Goal: Information Seeking & Learning: Learn about a topic

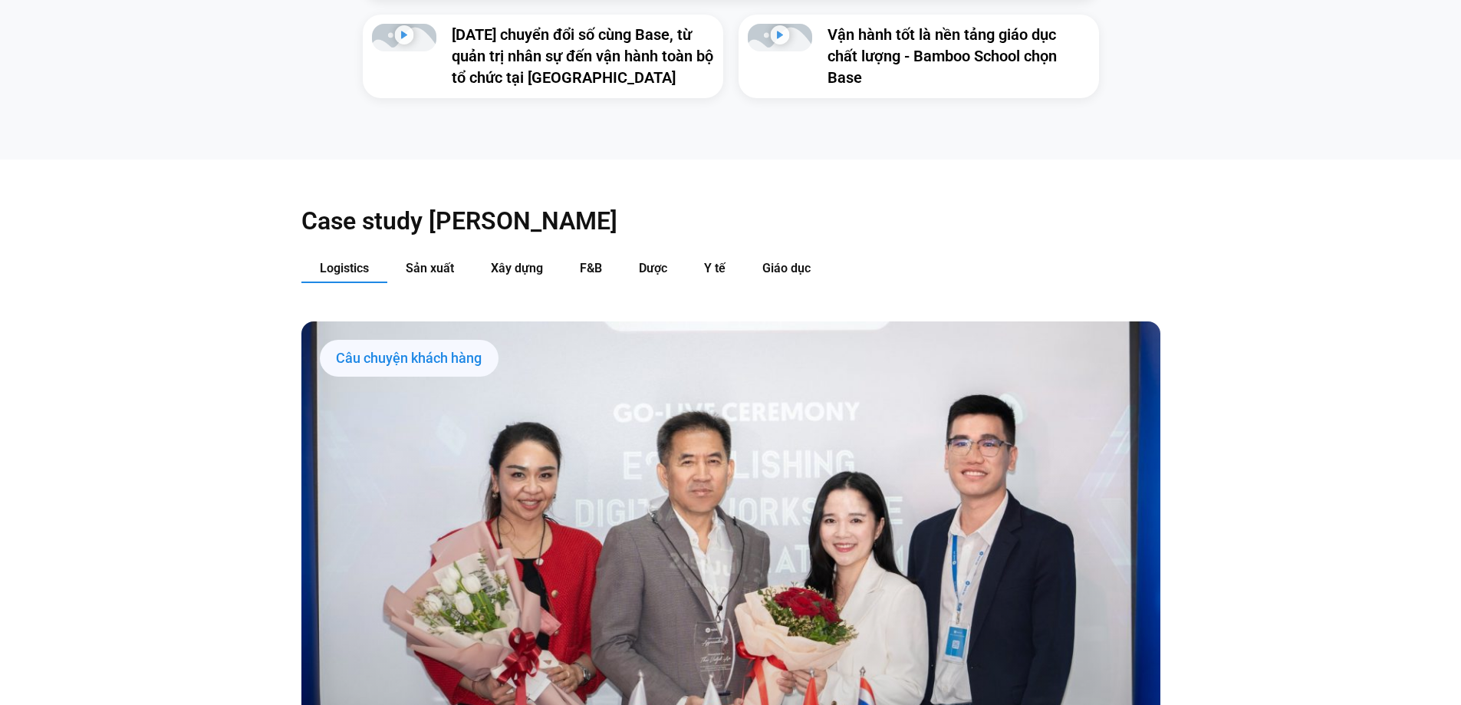
scroll to position [1840, 0]
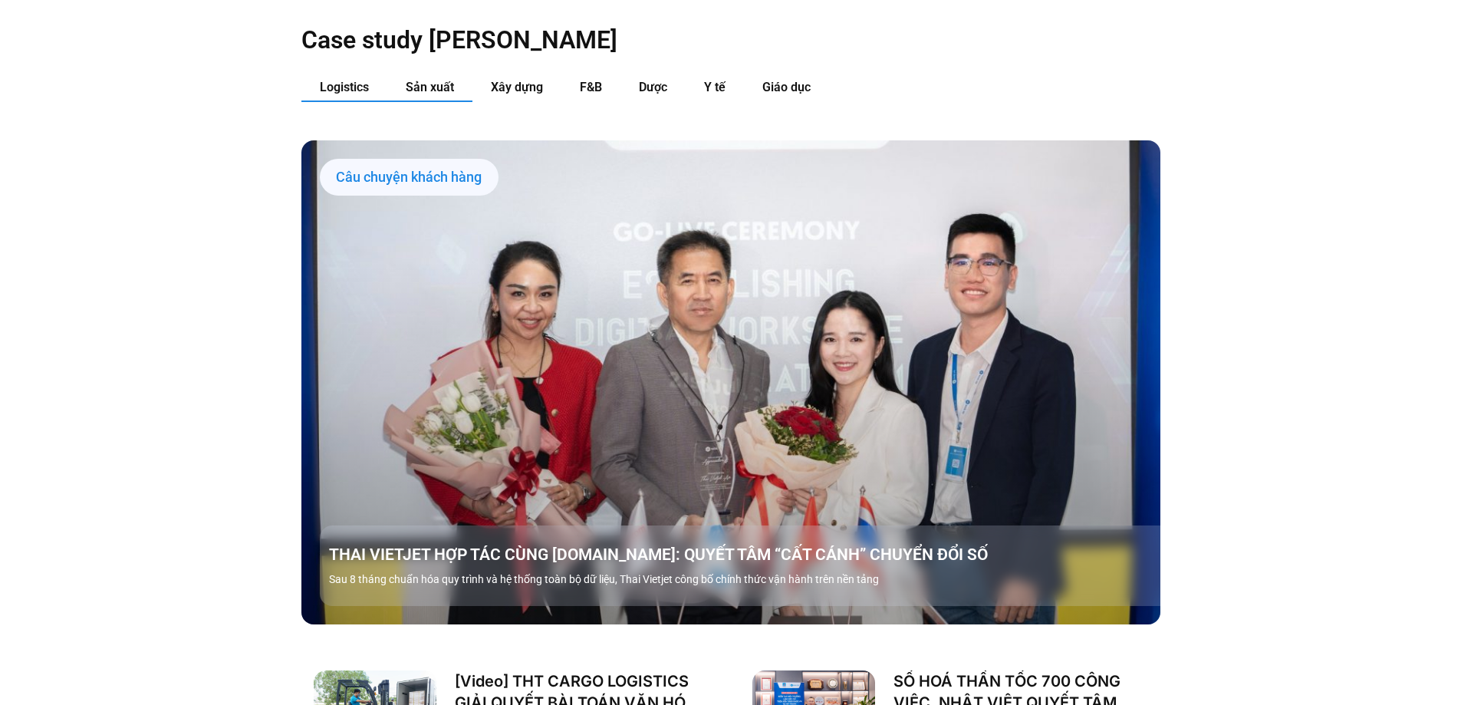
click at [429, 74] on button "Sản xuất" at bounding box center [429, 88] width 85 height 28
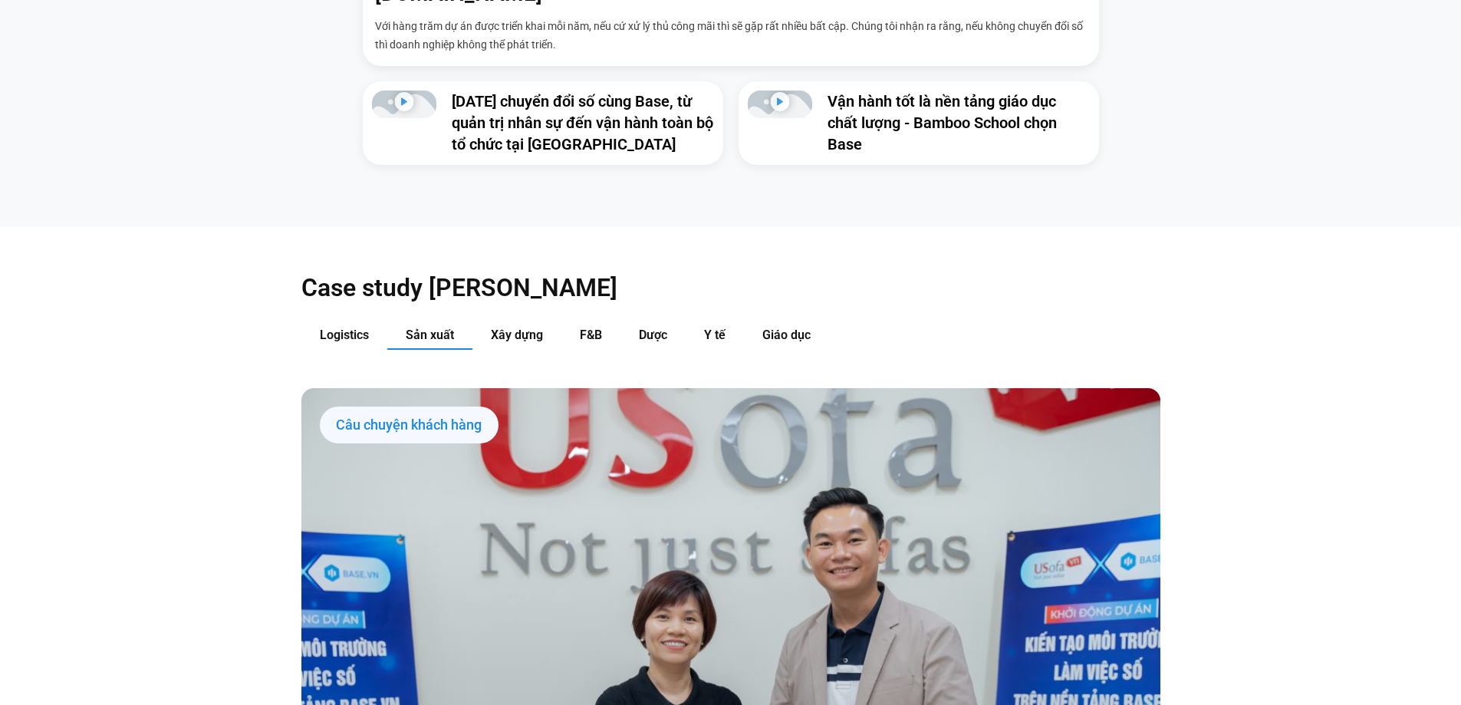
scroll to position [1610, 0]
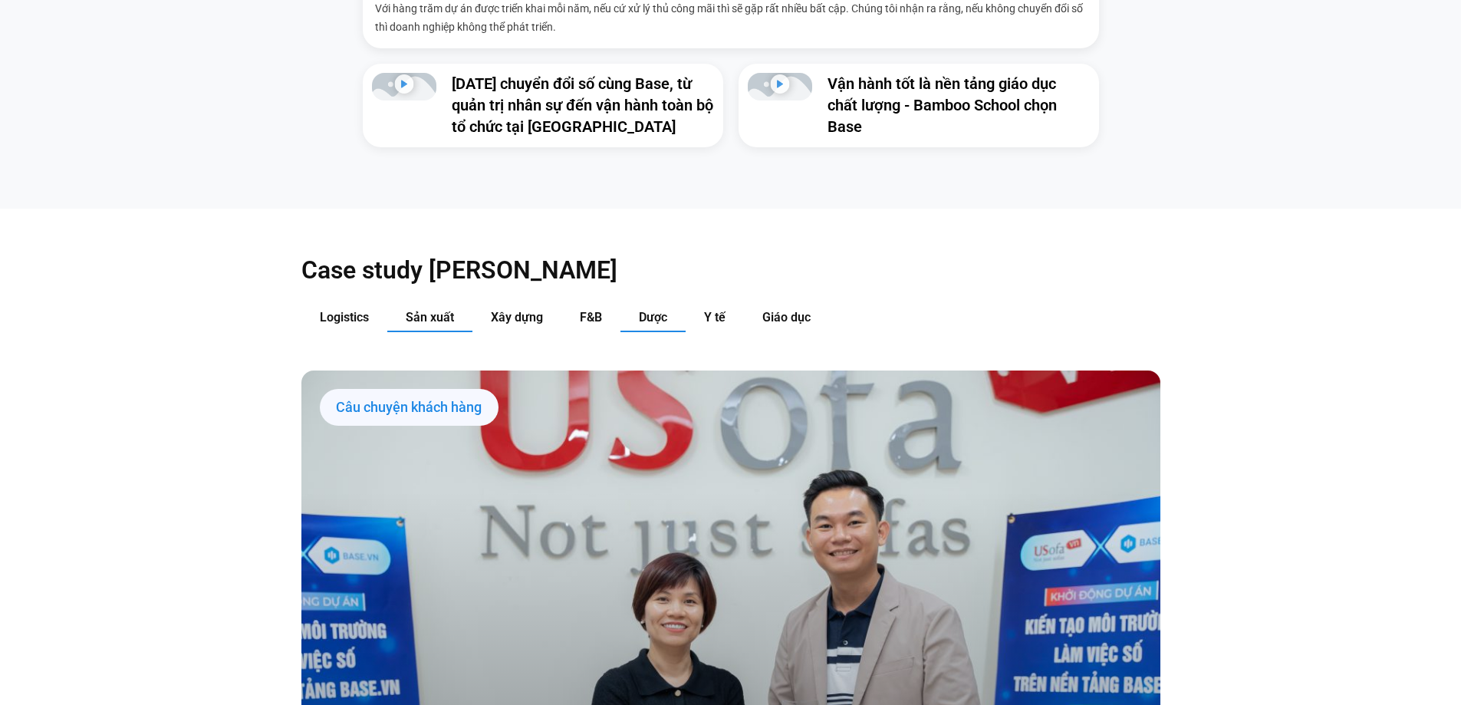
click at [661, 304] on button "Dược" at bounding box center [652, 318] width 65 height 28
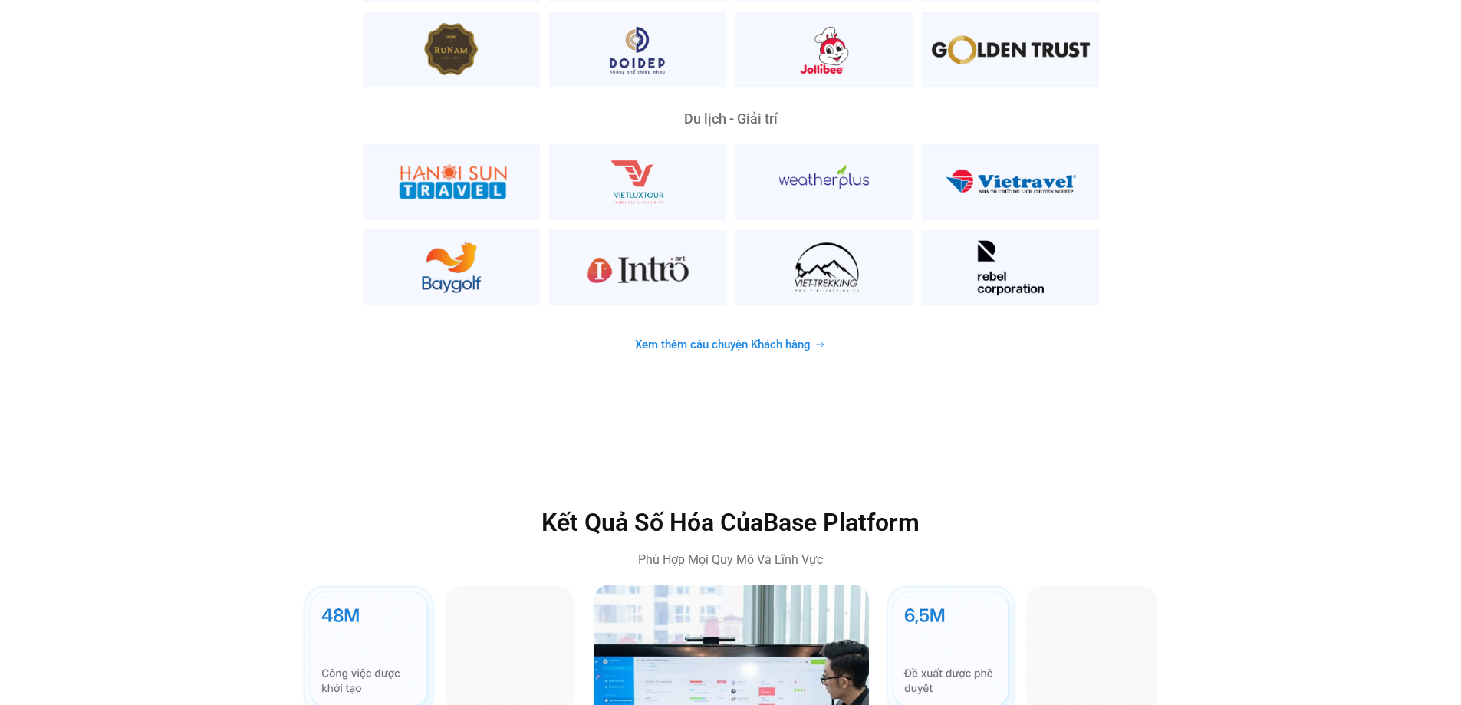
scroll to position [3752, 0]
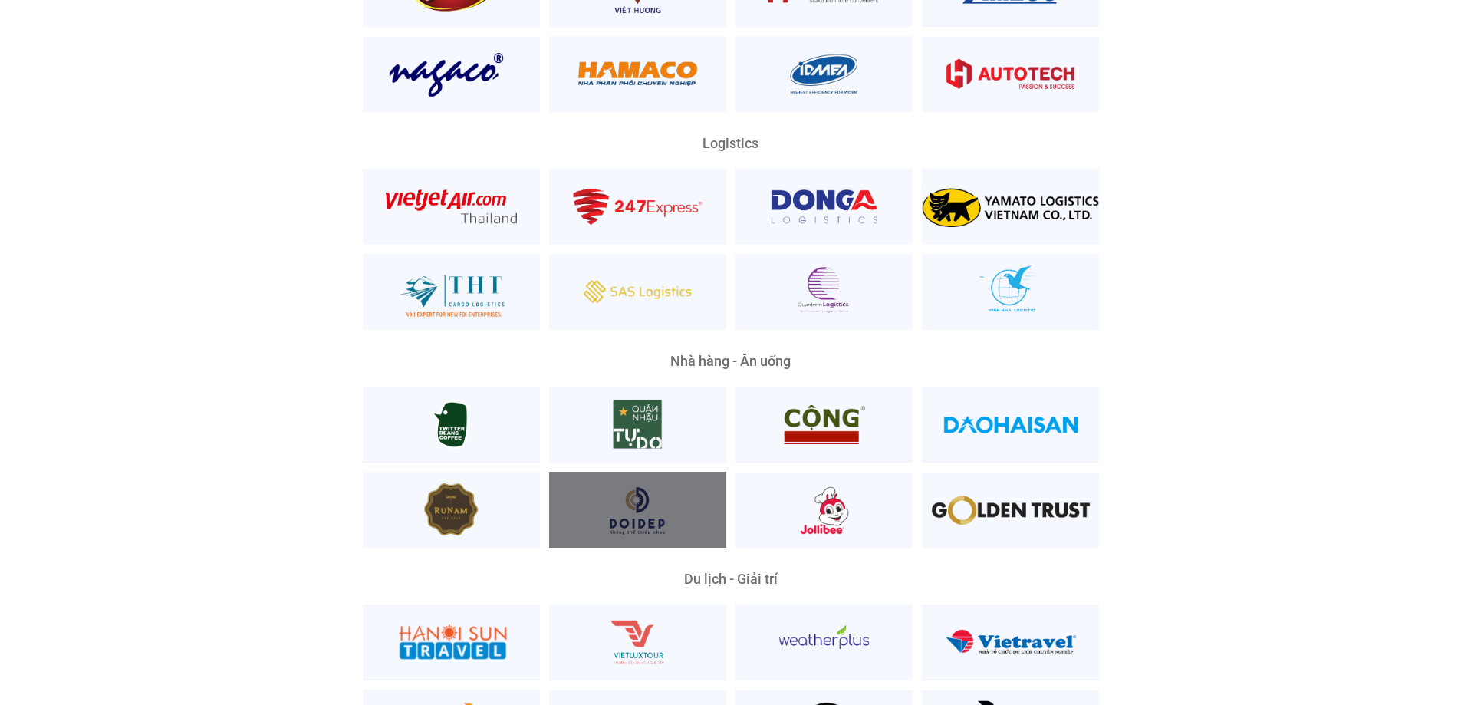
click at [625, 489] on div at bounding box center [637, 510] width 177 height 76
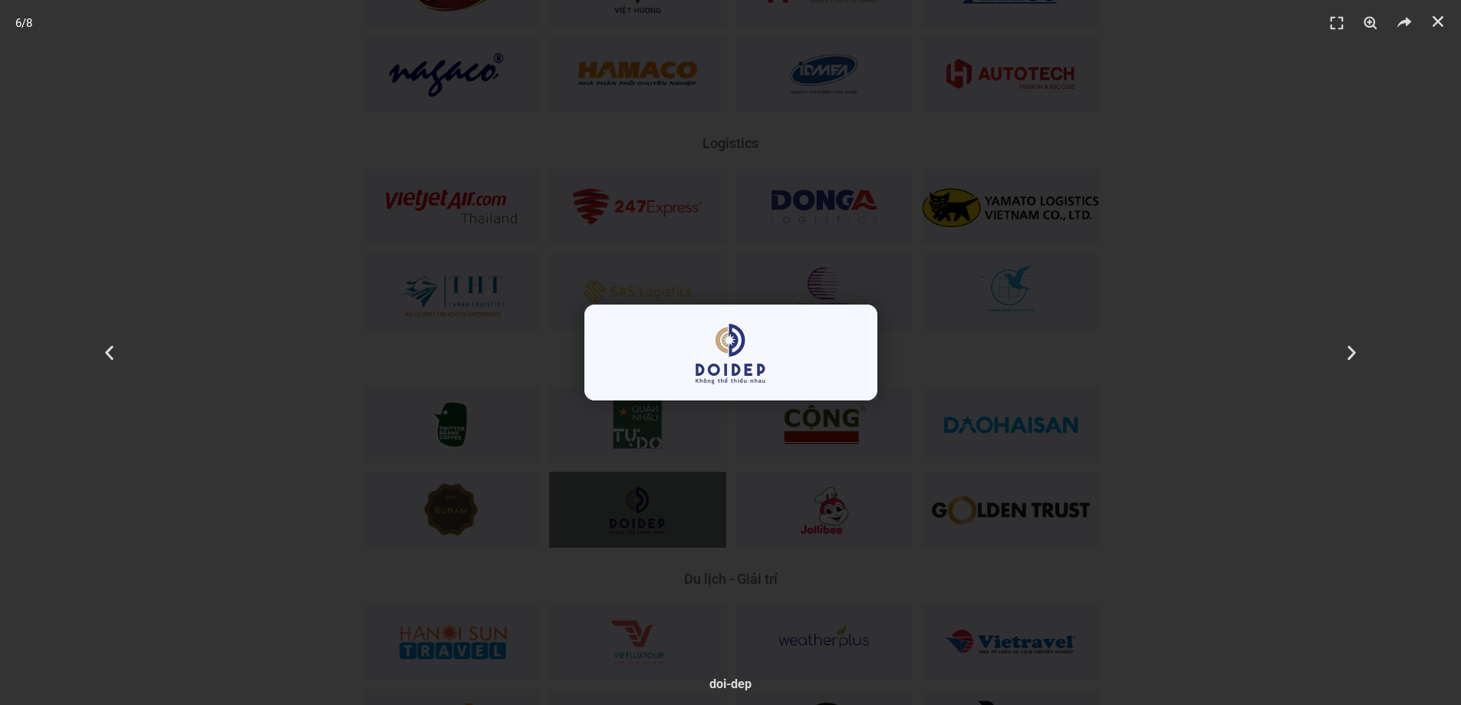
click at [1192, 353] on div "6 / 8" at bounding box center [730, 352] width 1353 height 597
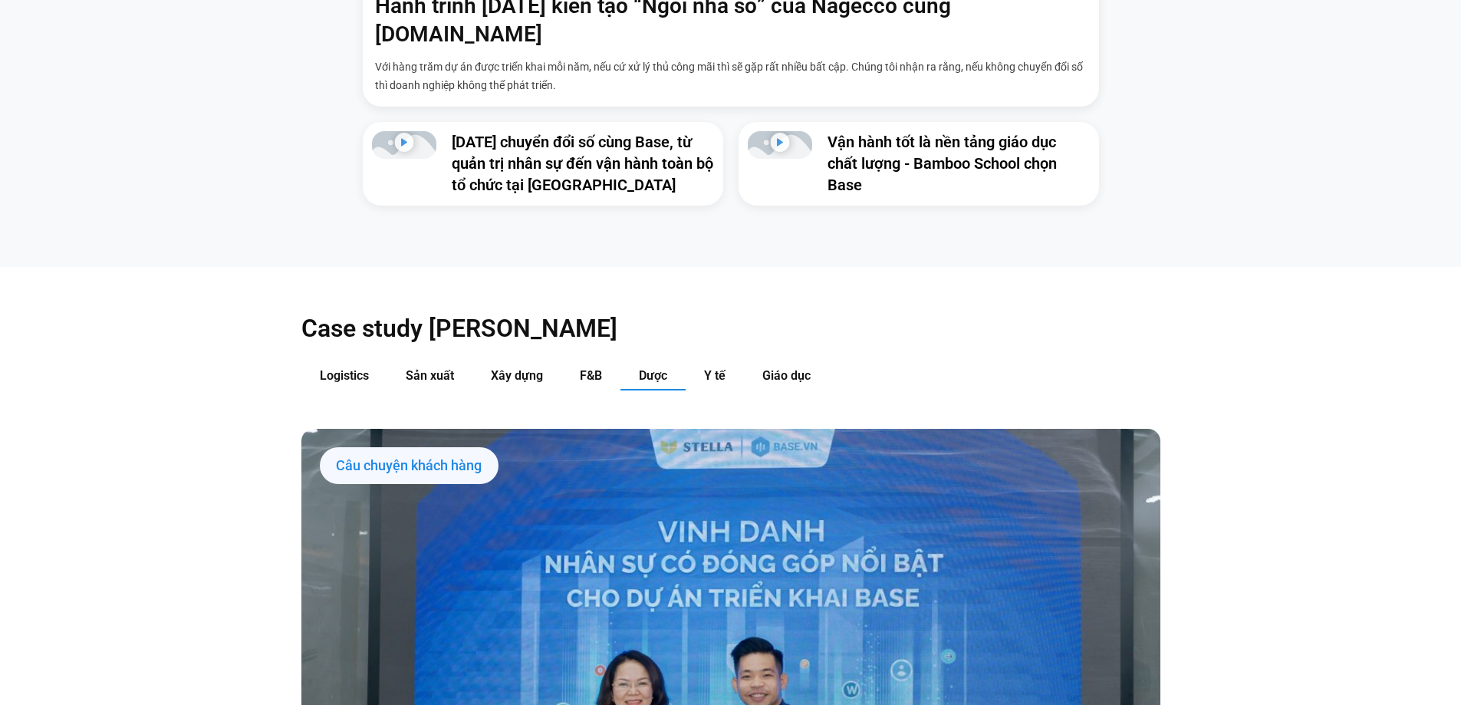
scroll to position [1451, 0]
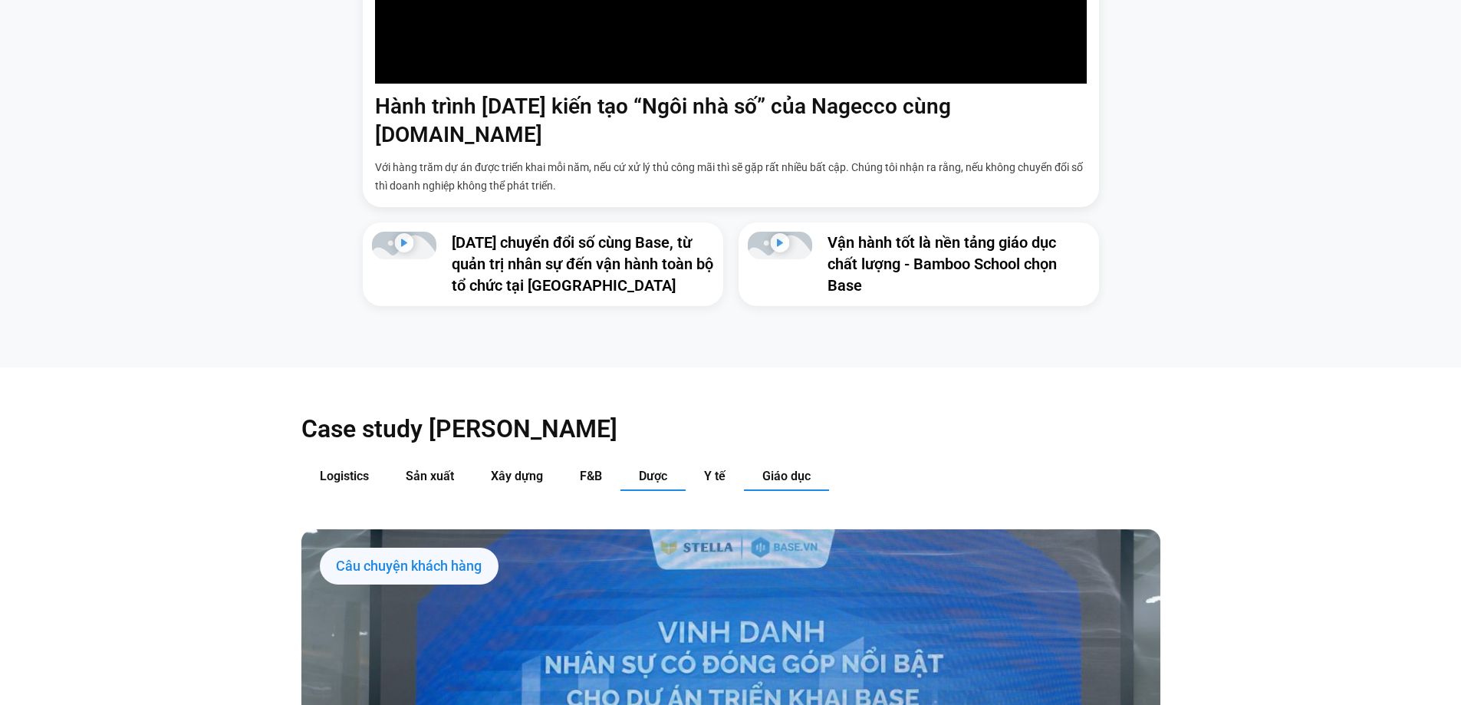
click at [784, 468] on span "Giáo dục" at bounding box center [786, 475] width 48 height 15
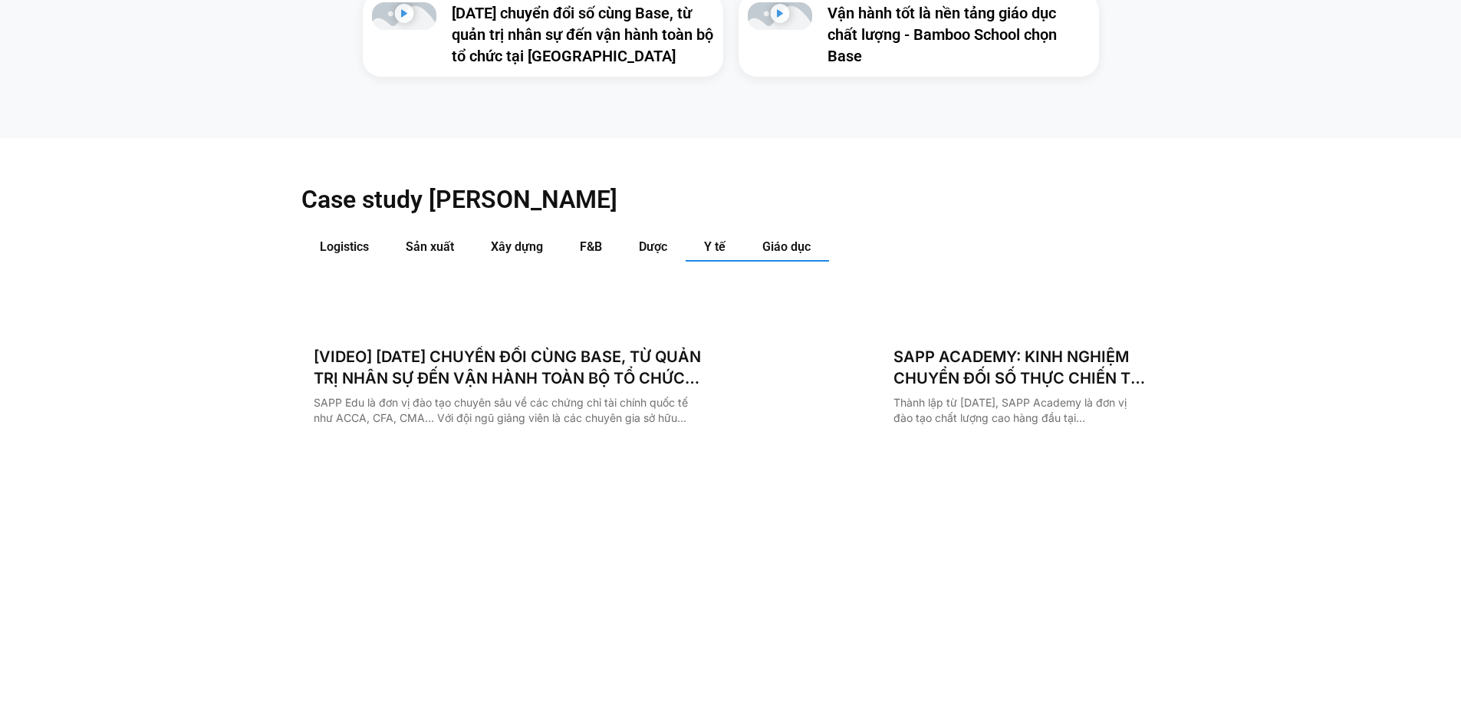
scroll to position [1681, 0]
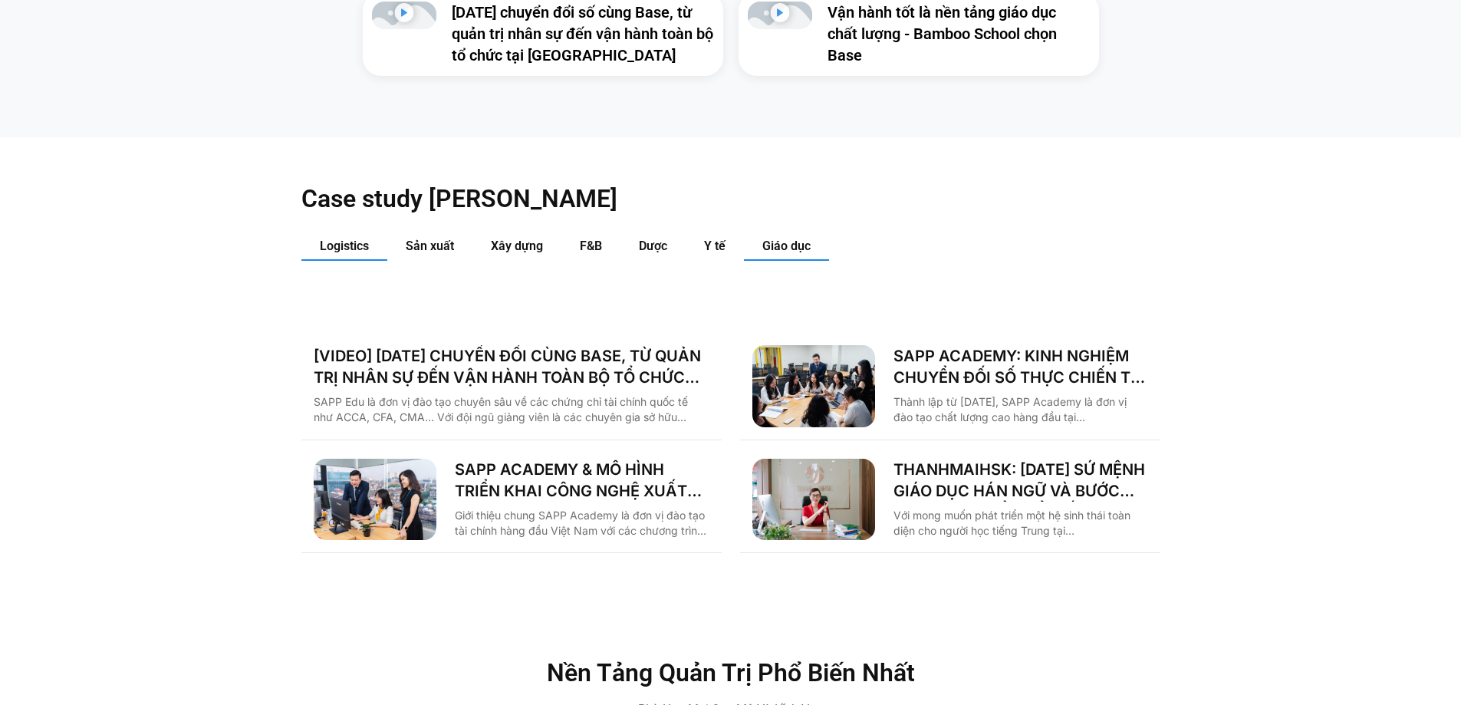
click at [344, 238] on span "Logistics" at bounding box center [344, 245] width 49 height 15
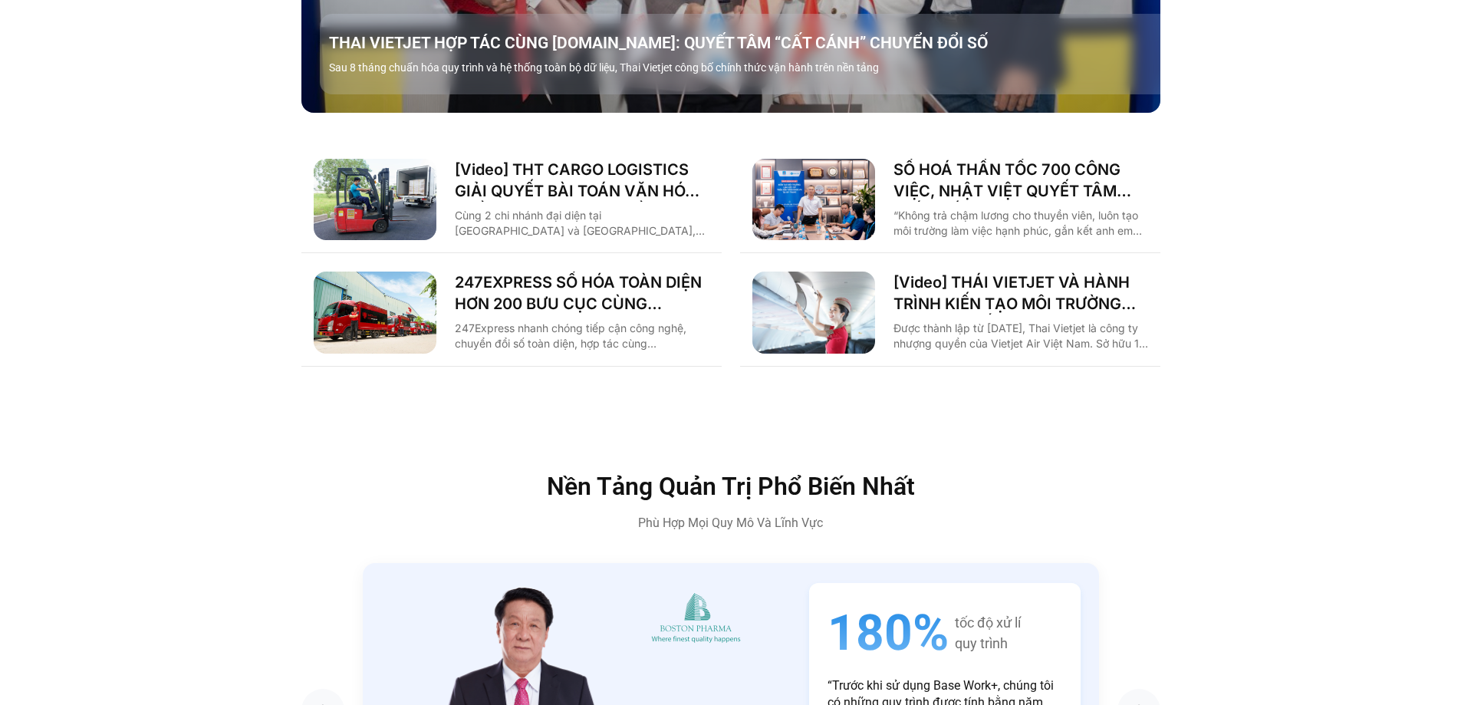
scroll to position [2448, 0]
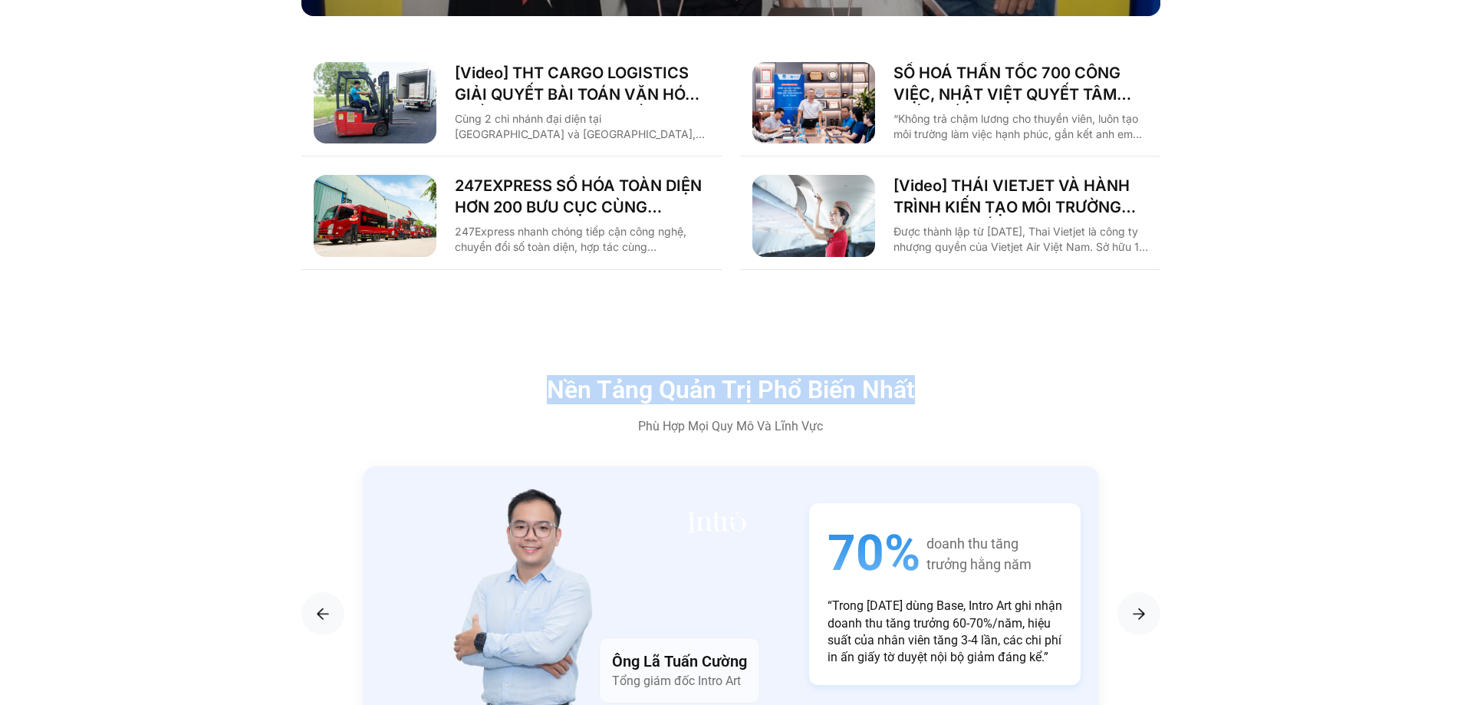
drag, startPoint x: 930, startPoint y: 366, endPoint x: 549, endPoint y: 371, distance: 381.1
click at [549, 377] on h2 "Nền Tảng Quản Trị Phổ Biến Nhất" at bounding box center [731, 389] width 652 height 25
click at [570, 377] on h2 "Nền Tảng Quản Trị Phổ Biến Nhất" at bounding box center [731, 389] width 652 height 25
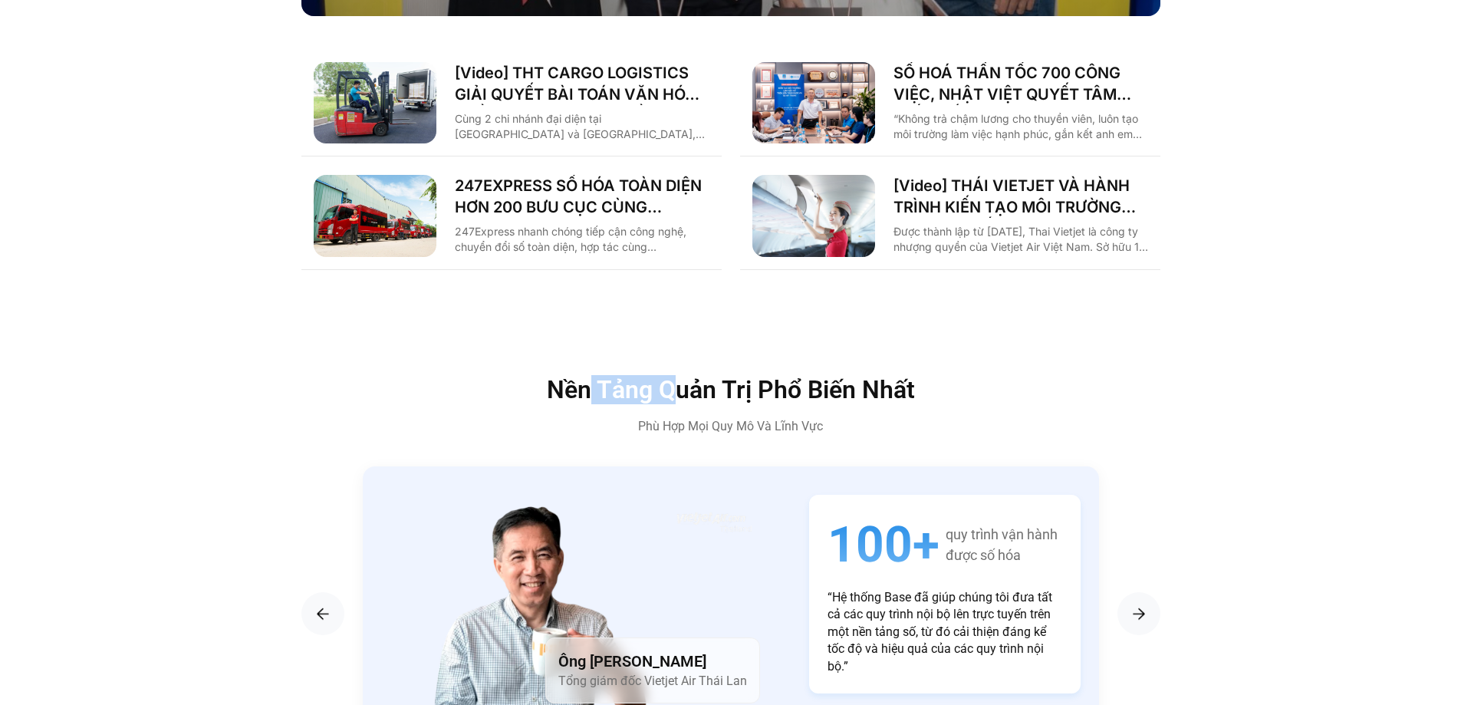
drag, startPoint x: 593, startPoint y: 360, endPoint x: 669, endPoint y: 371, distance: 76.8
click at [669, 377] on h2 "Nền Tảng Quản Trị Phổ Biến Nhất" at bounding box center [731, 389] width 652 height 25
click at [665, 377] on h2 "Nền Tảng Quản Trị Phổ Biến Nhất" at bounding box center [731, 389] width 652 height 25
drag, startPoint x: 659, startPoint y: 357, endPoint x: 956, endPoint y: 357, distance: 297.5
click at [956, 377] on h2 "Nền Tảng Quản Trị Phổ Biến Nhất" at bounding box center [731, 389] width 652 height 25
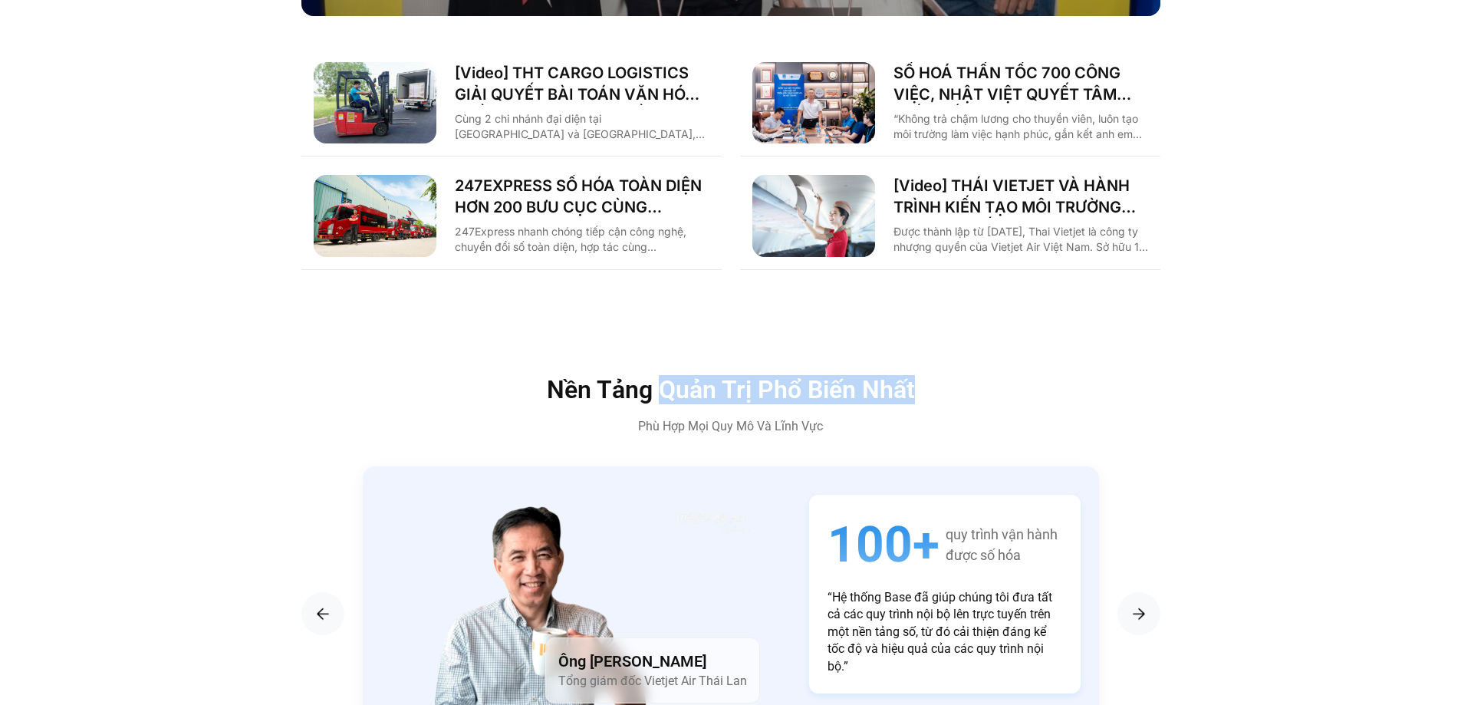
drag, startPoint x: 927, startPoint y: 354, endPoint x: 525, endPoint y: 363, distance: 401.8
click at [530, 377] on h2 "Nền Tảng Quản Trị Phổ Biến Nhất" at bounding box center [731, 389] width 652 height 25
click at [562, 377] on h2 "Nền Tảng Quản Trị Phổ Biến Nhất" at bounding box center [731, 389] width 652 height 25
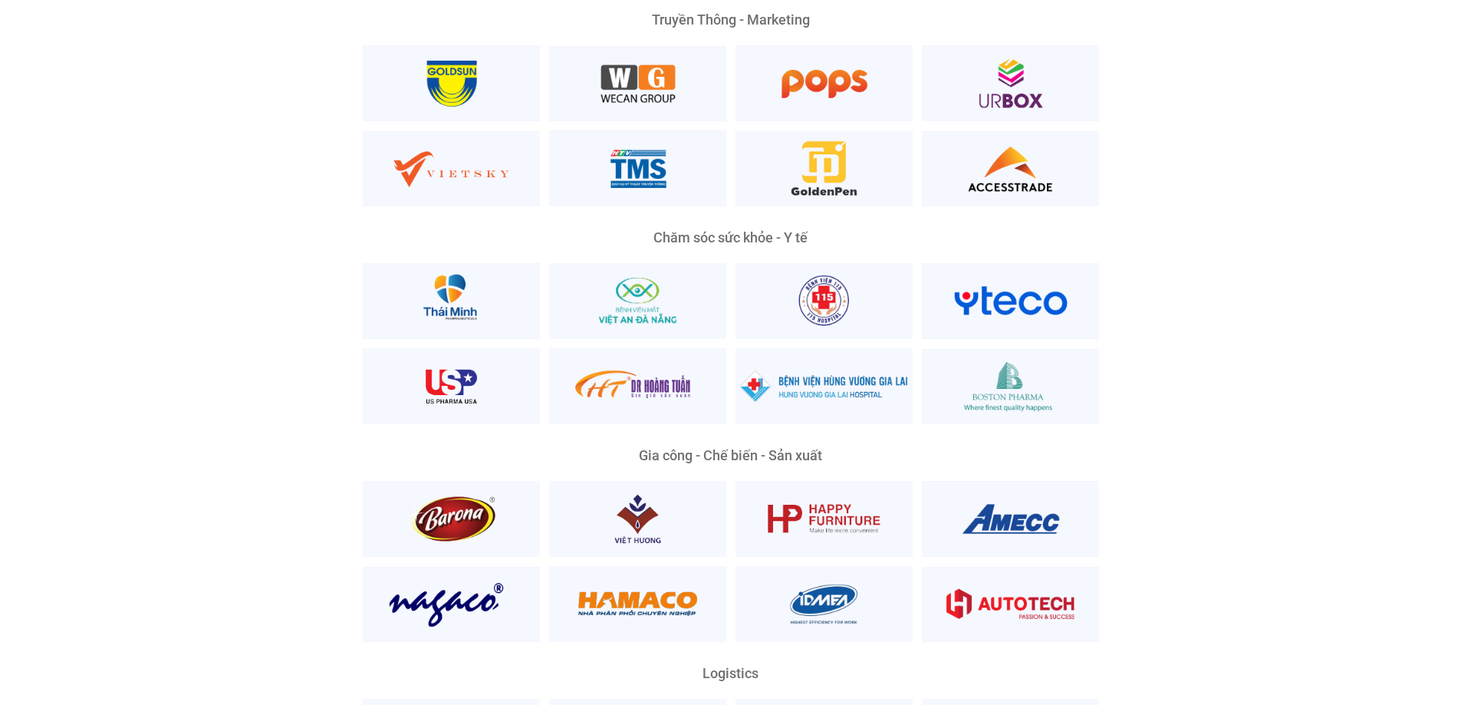
scroll to position [3292, 0]
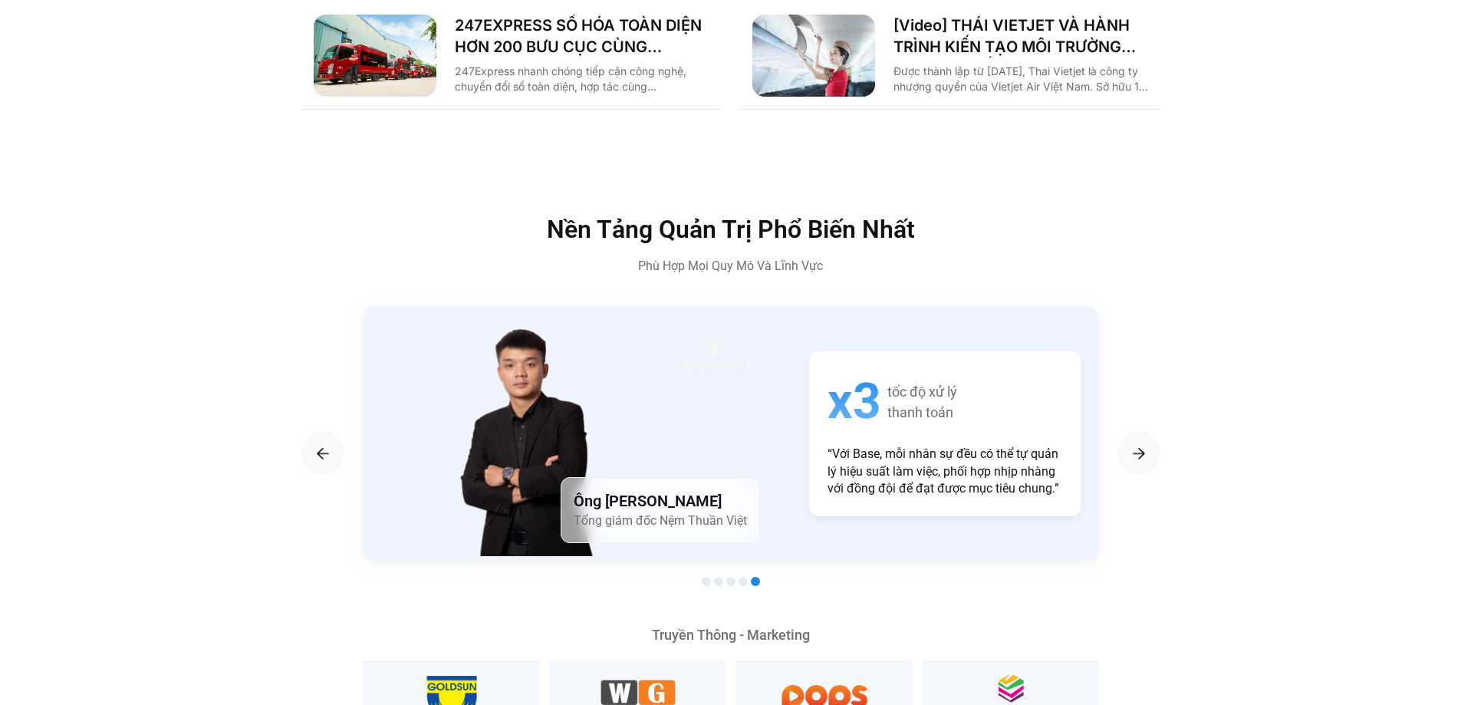
scroll to position [2759, 0]
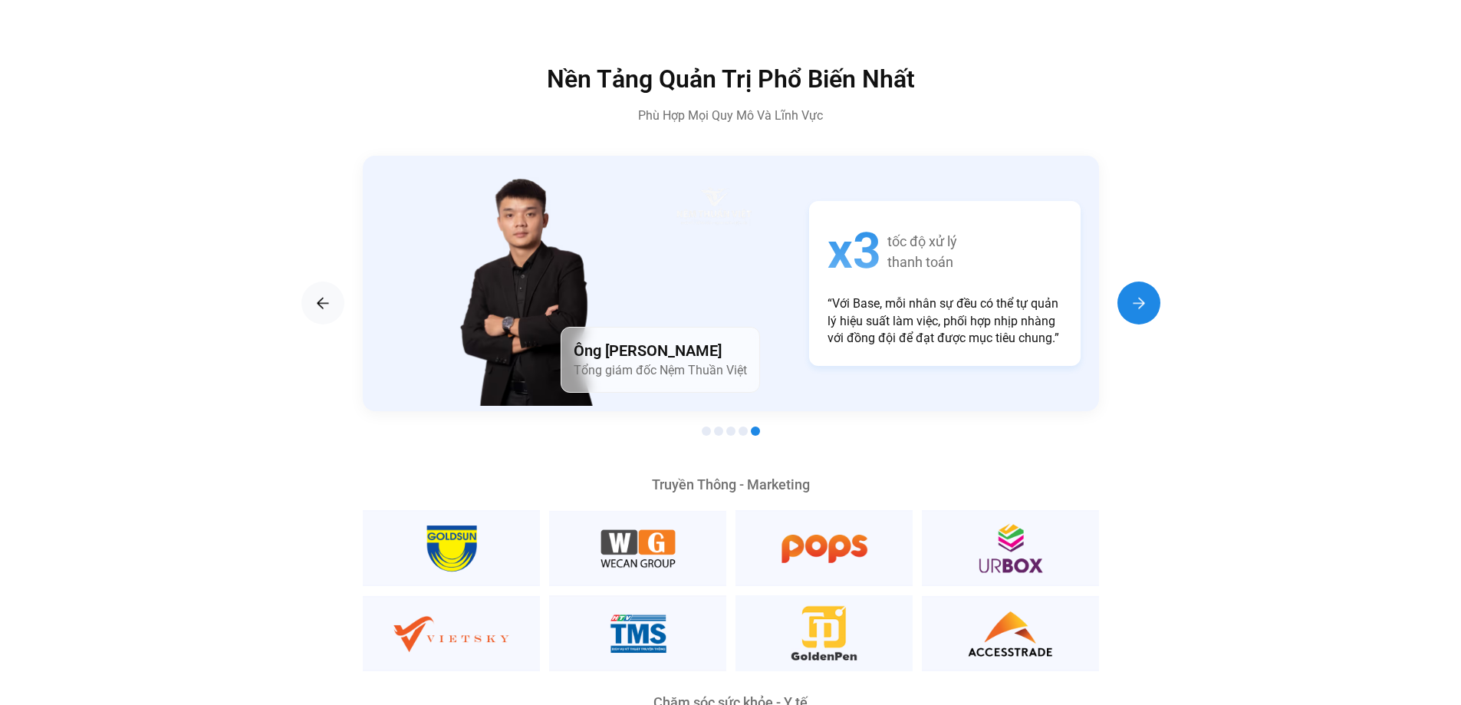
click at [1136, 294] on img "Next slide" at bounding box center [1138, 303] width 18 height 18
